Goal: Information Seeking & Learning: Find specific page/section

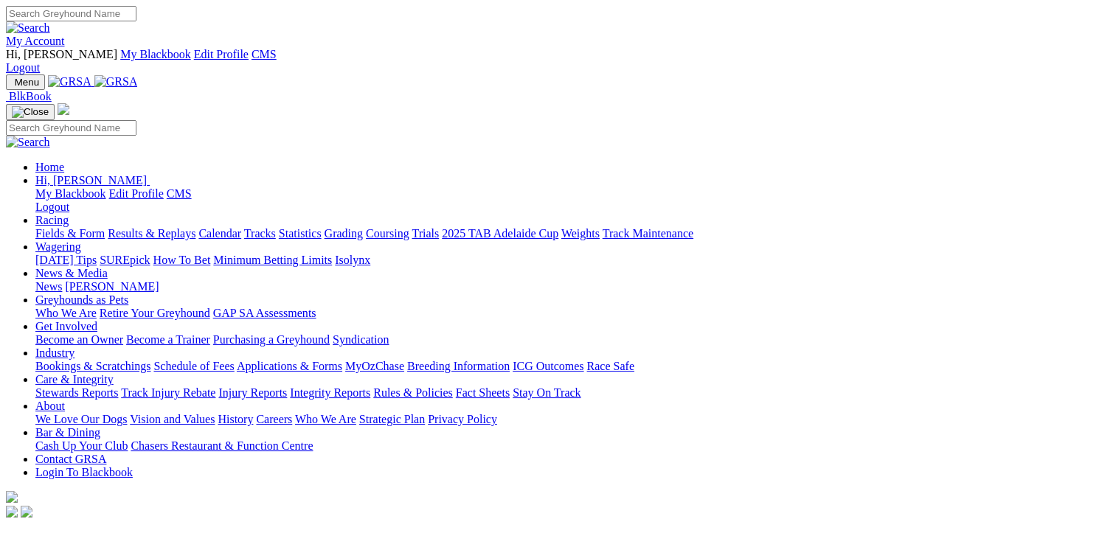
click at [241, 227] on link "Calendar" at bounding box center [219, 233] width 43 height 13
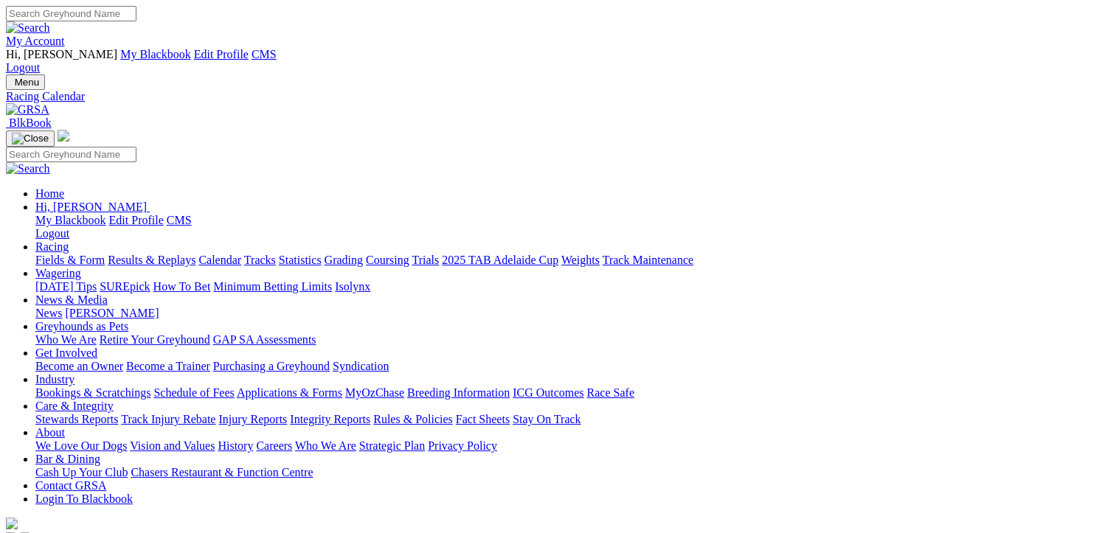
click at [163, 254] on link "Results & Replays" at bounding box center [152, 260] width 88 height 13
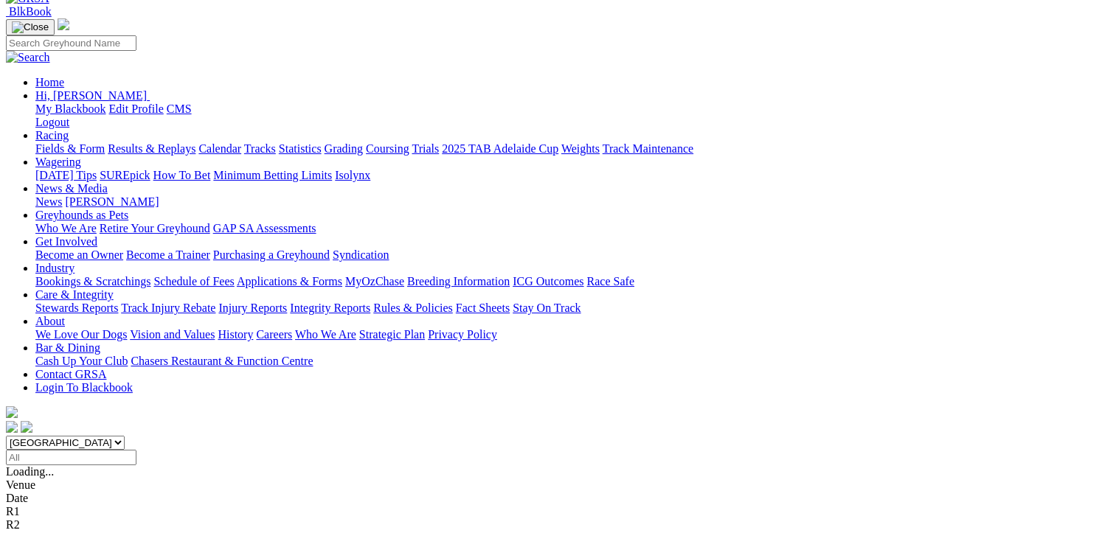
scroll to position [148, 0]
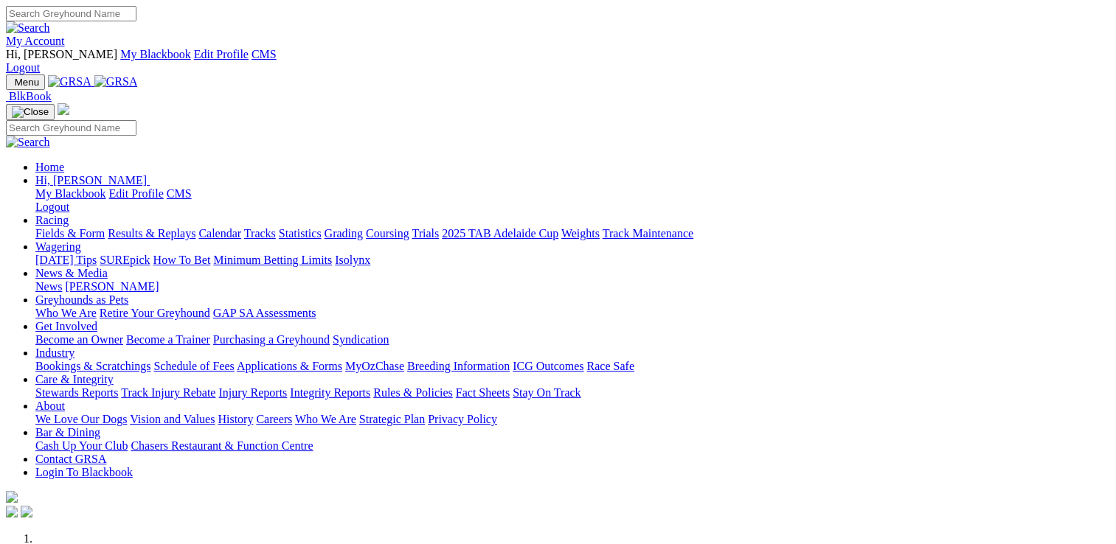
click at [114, 373] on link "Care & Integrity" at bounding box center [74, 379] width 78 height 13
click at [118, 386] on link "Stewards Reports" at bounding box center [76, 392] width 83 height 13
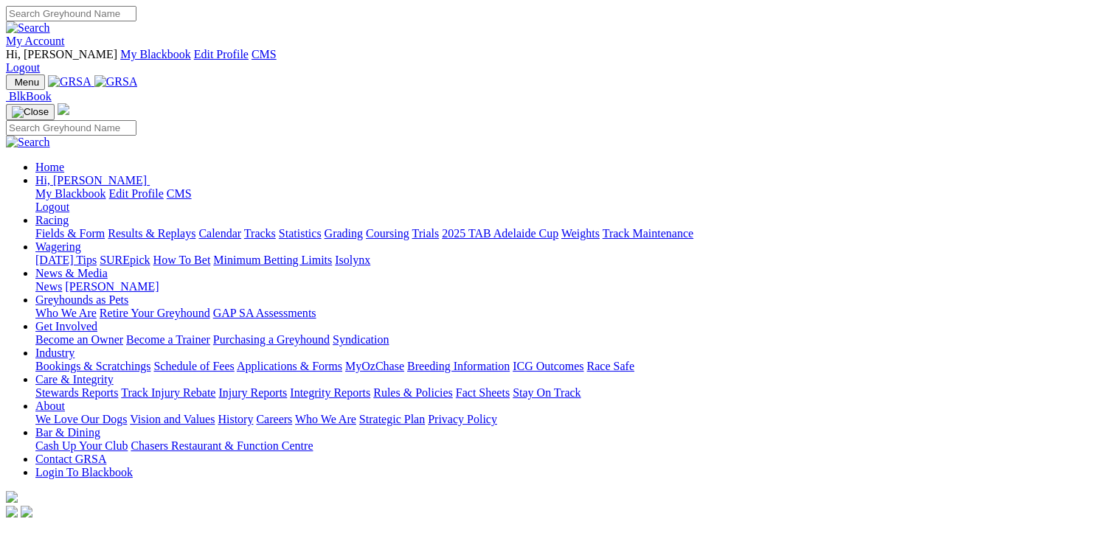
click at [69, 214] on link "Racing" at bounding box center [51, 220] width 33 height 13
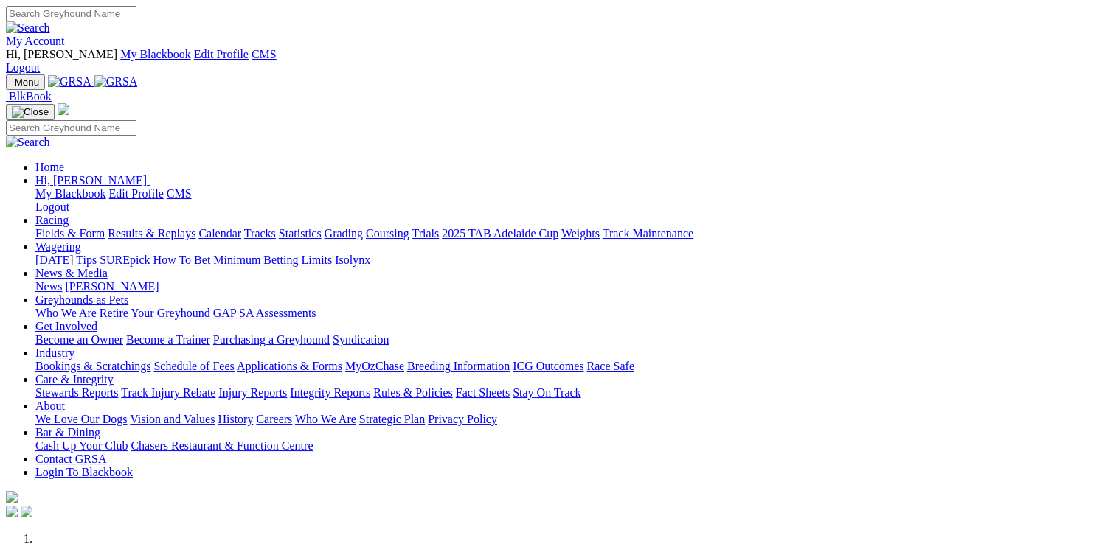
click at [69, 214] on link "Racing" at bounding box center [51, 220] width 33 height 13
click at [118, 386] on link "Stewards Reports" at bounding box center [76, 392] width 83 height 13
